Goal: Complete application form

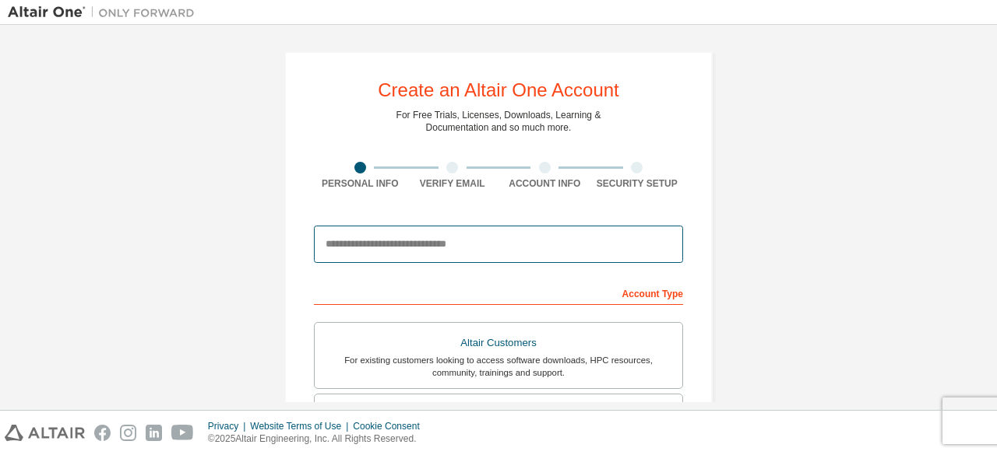
click at [370, 245] on input "email" at bounding box center [498, 244] width 369 height 37
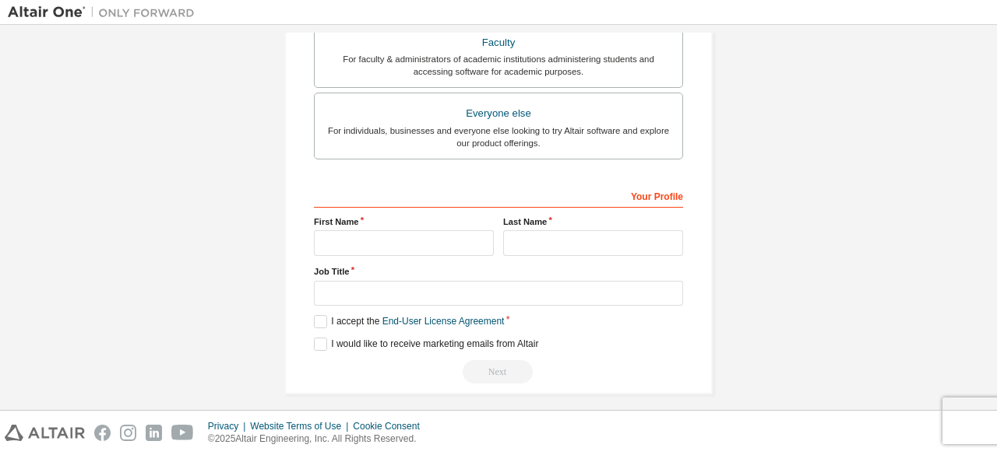
scroll to position [450, 0]
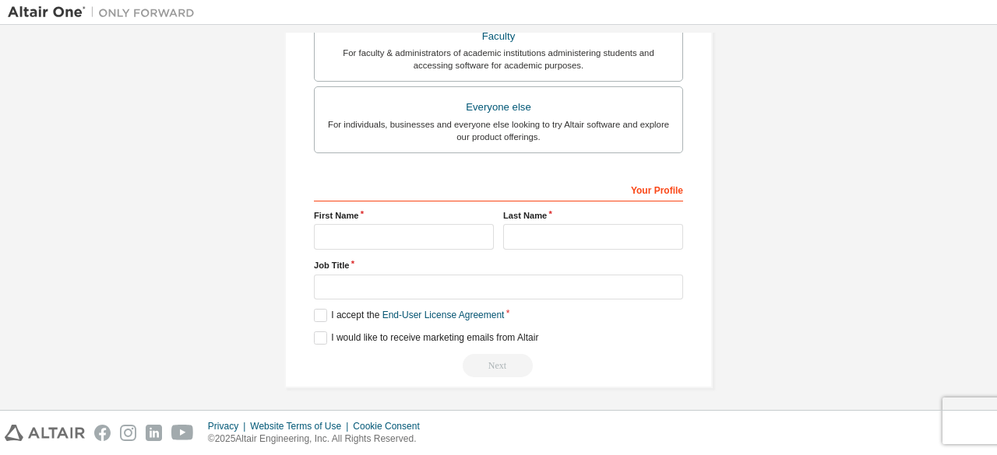
type input "**********"
click at [369, 241] on input "text" at bounding box center [404, 237] width 180 height 26
type input "*"
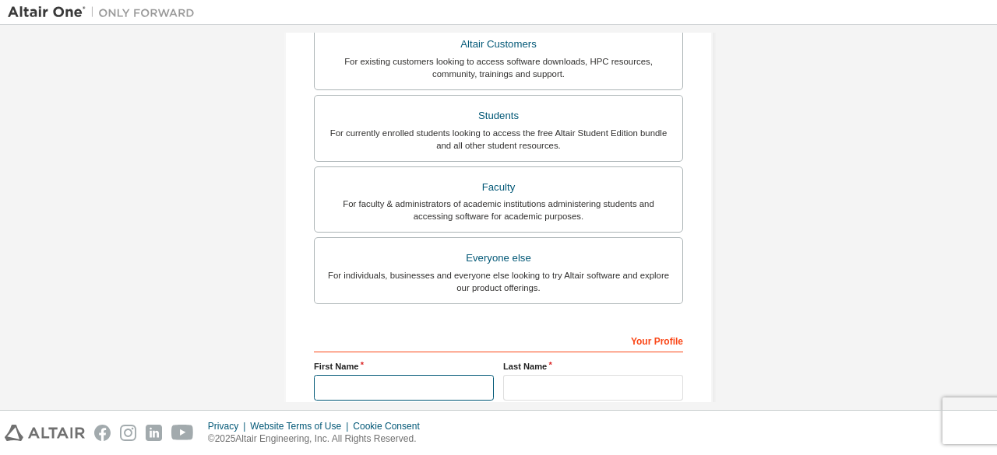
scroll to position [294, 0]
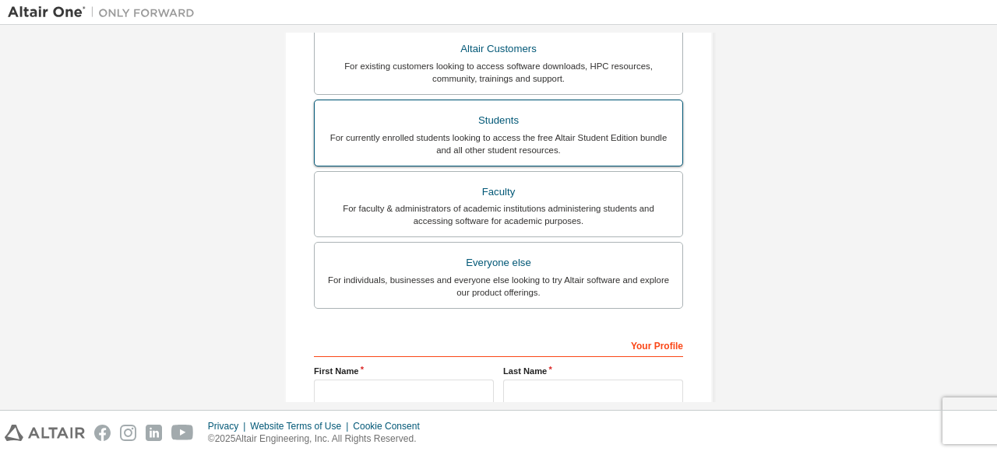
click at [493, 115] on div "Students" at bounding box center [498, 121] width 349 height 22
click at [503, 139] on div "For currently enrolled students looking to access the free Altair Student Editi…" at bounding box center [498, 144] width 349 height 25
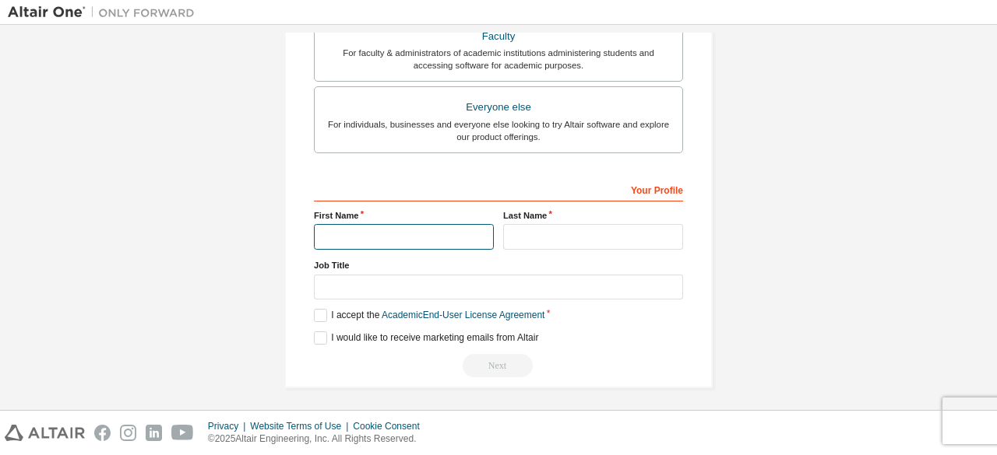
click at [376, 228] on input "text" at bounding box center [404, 237] width 180 height 26
type input "*"
type input "********"
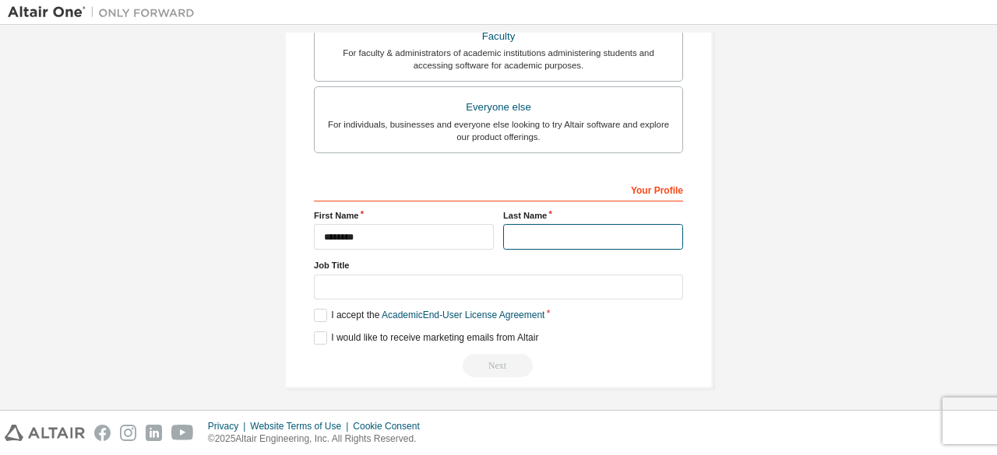
click at [522, 229] on input "text" at bounding box center [593, 237] width 180 height 26
type input "*********"
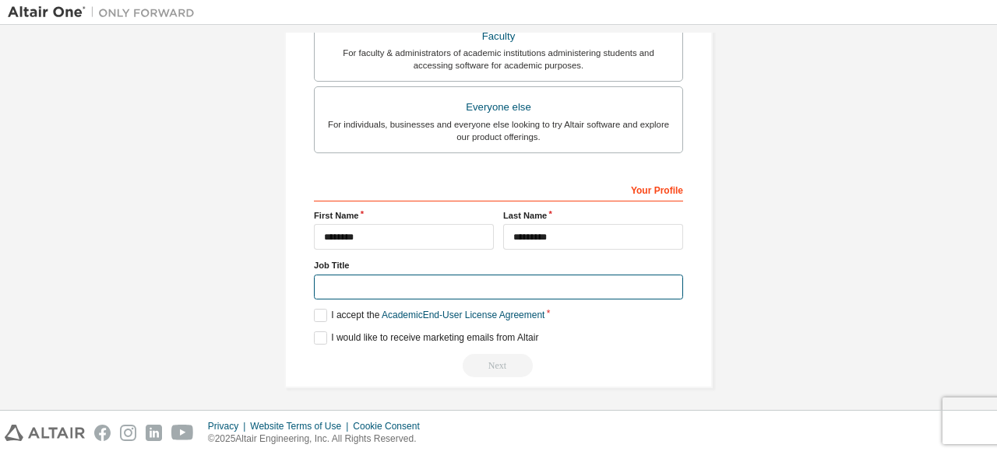
click at [346, 275] on input "text" at bounding box center [498, 288] width 369 height 26
type input "*******"
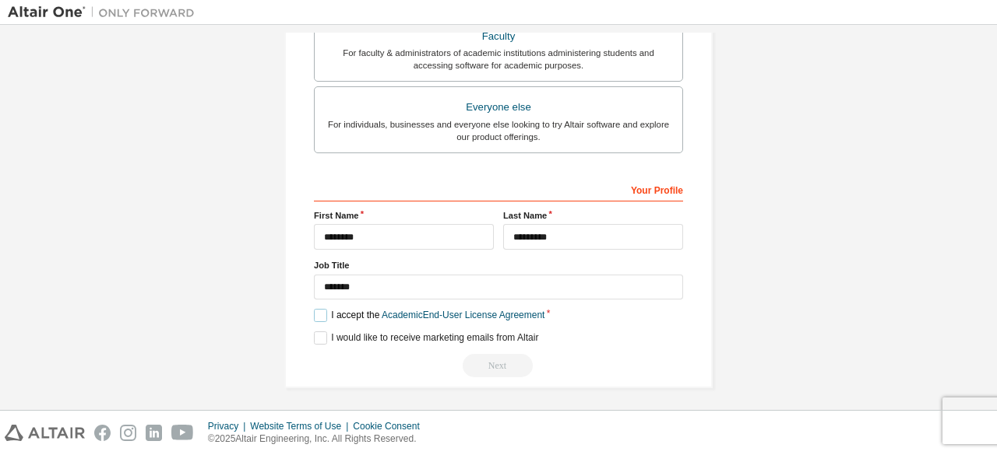
click at [325, 309] on label "I accept the Academic End-User License Agreement" at bounding box center [429, 315] width 230 height 13
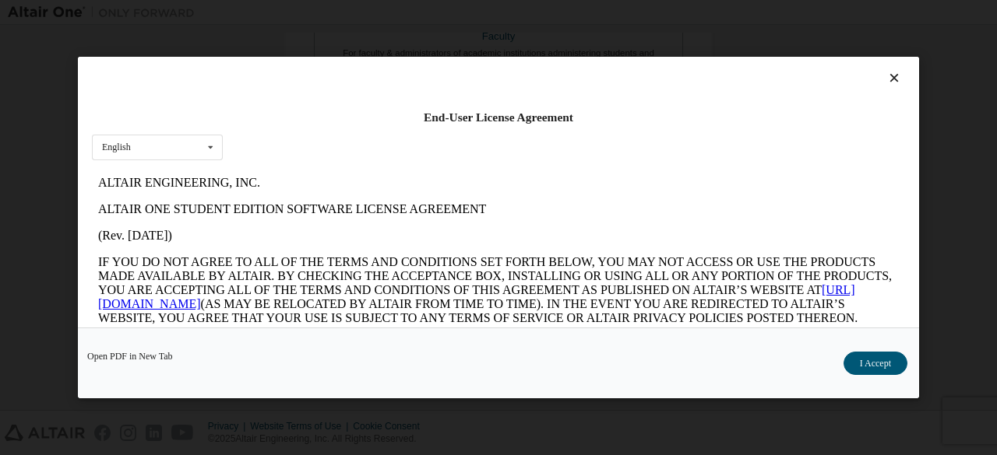
scroll to position [0, 0]
click at [859, 361] on button "I Accept" at bounding box center [875, 363] width 64 height 23
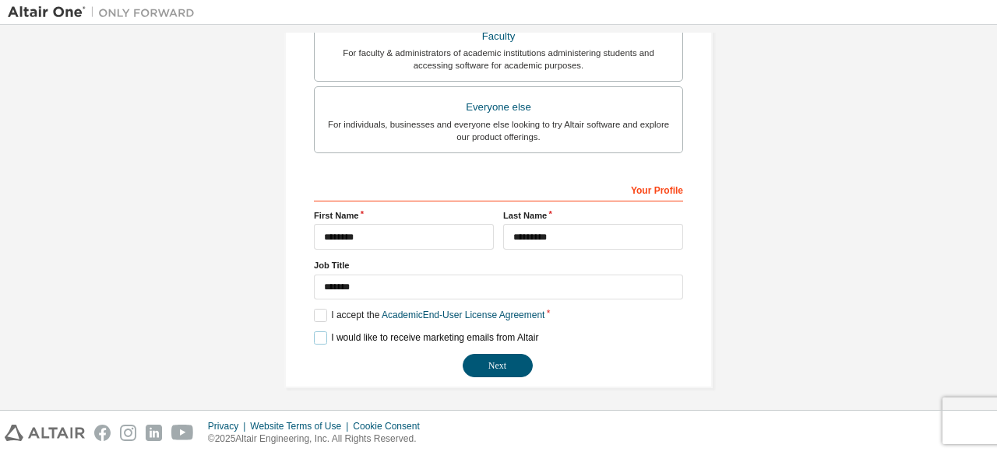
click at [326, 338] on label "I would like to receive marketing emails from Altair" at bounding box center [426, 338] width 224 height 13
click at [487, 354] on button "Next" at bounding box center [498, 365] width 70 height 23
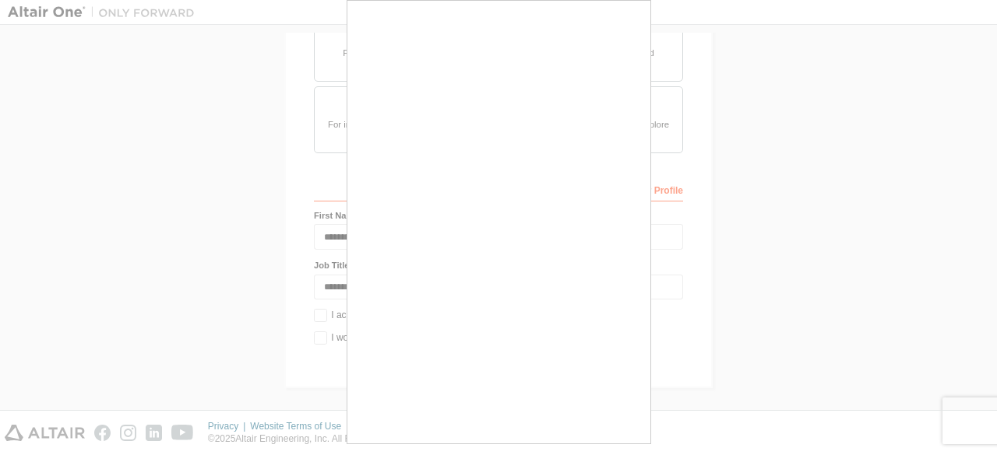
drag, startPoint x: 984, startPoint y: 268, endPoint x: 990, endPoint y: 311, distance: 43.3
click at [990, 311] on div at bounding box center [498, 227] width 997 height 455
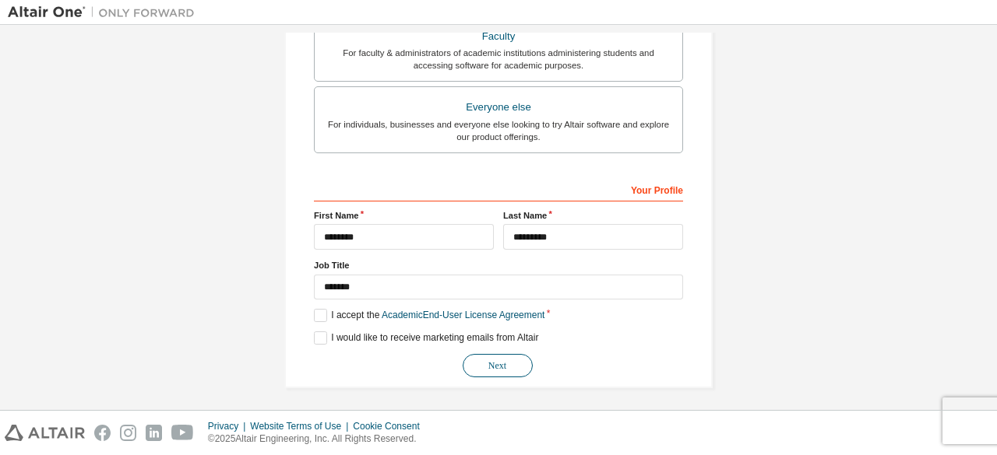
click at [503, 370] on button "Next" at bounding box center [498, 365] width 70 height 23
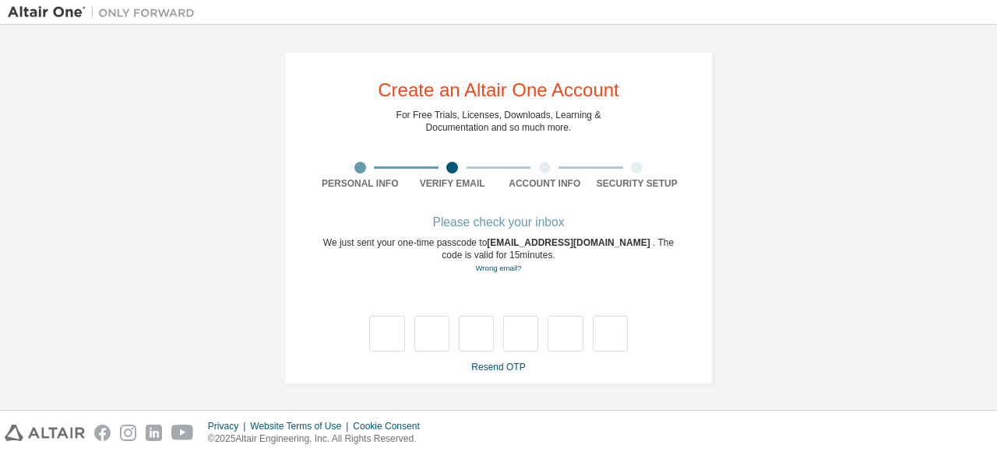
type input "*"
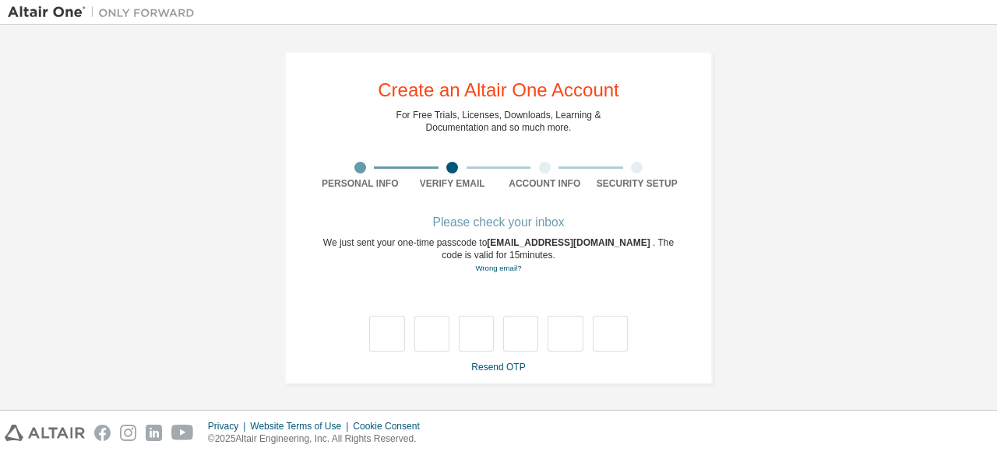
type input "*"
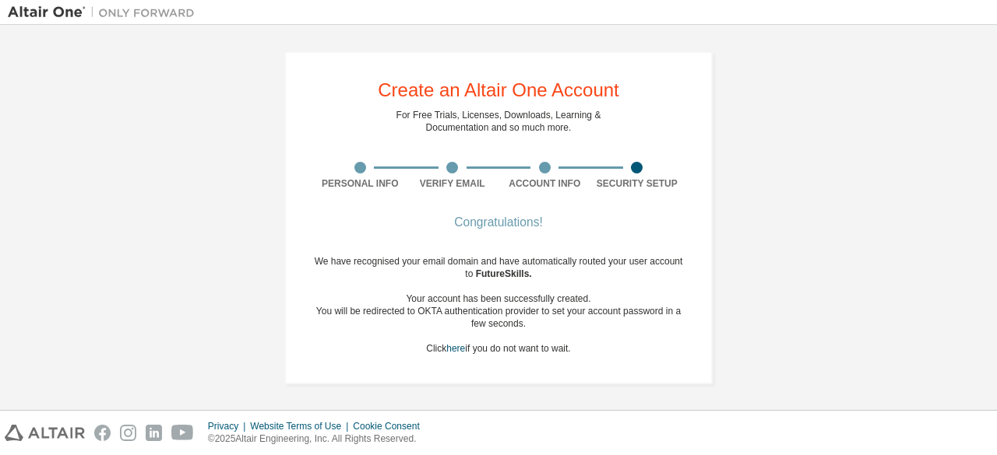
click at [609, 178] on div "Security Setup" at bounding box center [637, 184] width 93 height 12
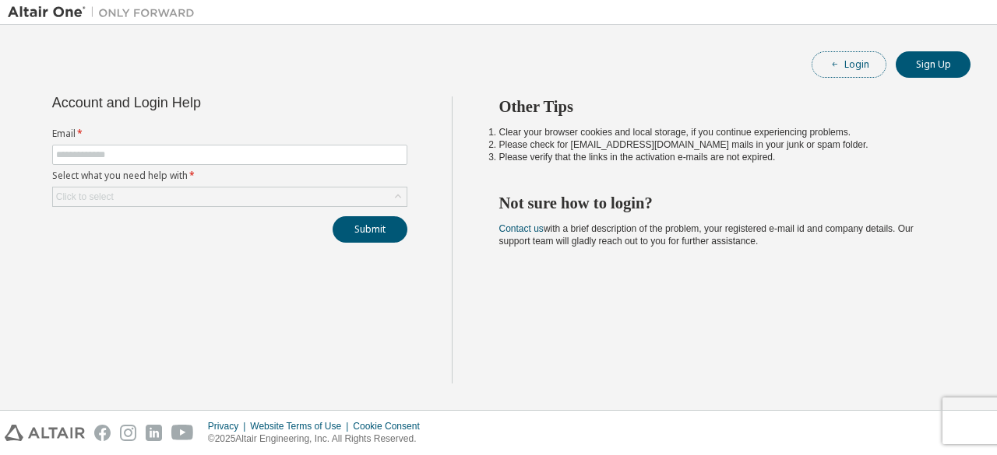
click at [856, 69] on button "Login" at bounding box center [848, 64] width 75 height 26
